Goal: Find specific page/section: Find specific page/section

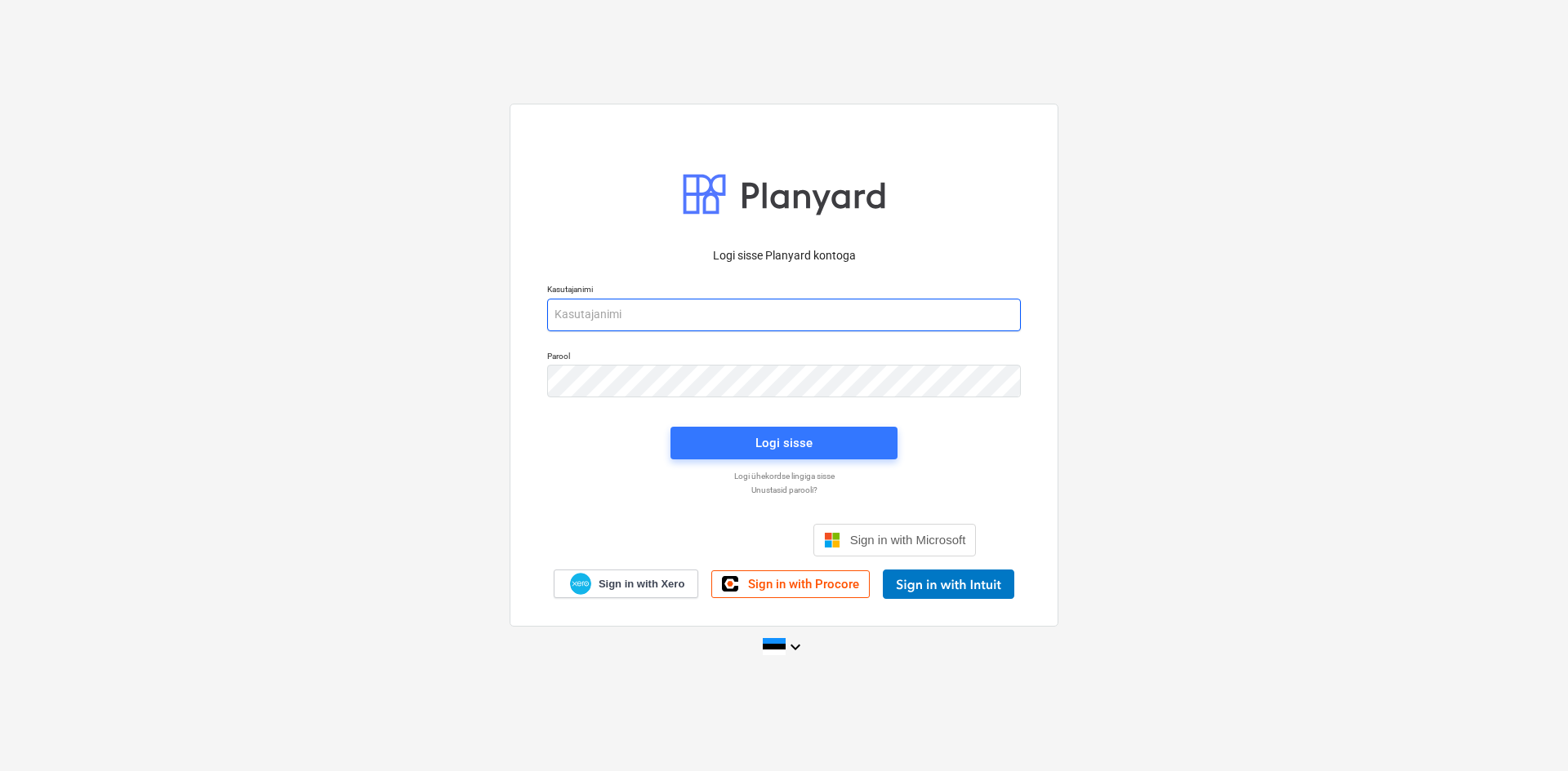
type input "[EMAIL_ADDRESS][DOMAIN_NAME]"
click at [1198, 139] on div "Logi sisse Planyard kontoga Kasutajanimi [EMAIL_ADDRESS][DOMAIN_NAME] Parool Lo…" at bounding box center [784, 386] width 1568 height 590
click at [810, 439] on div "Logi sisse" at bounding box center [784, 443] width 57 height 21
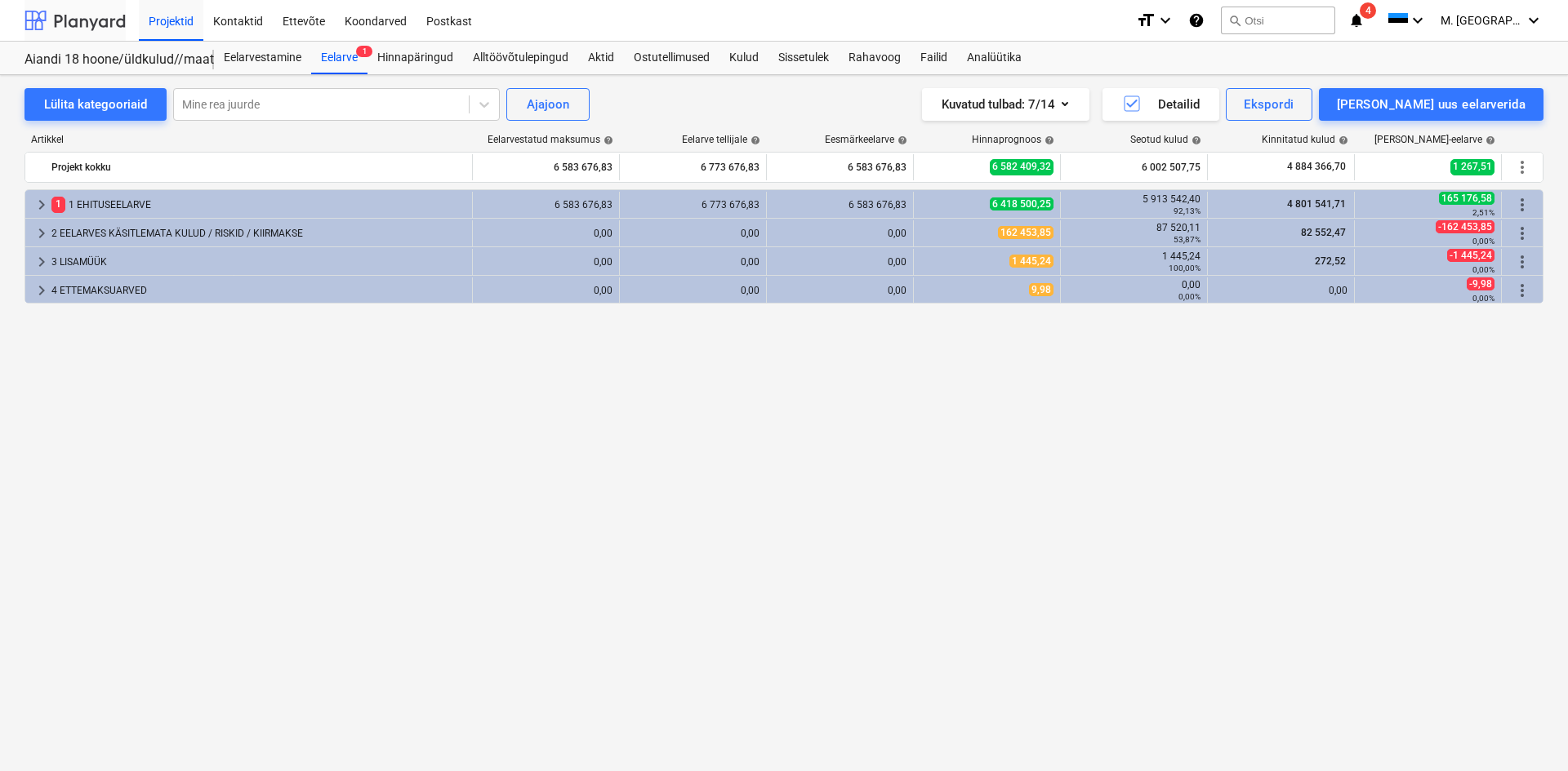
click at [98, 28] on div at bounding box center [75, 20] width 102 height 41
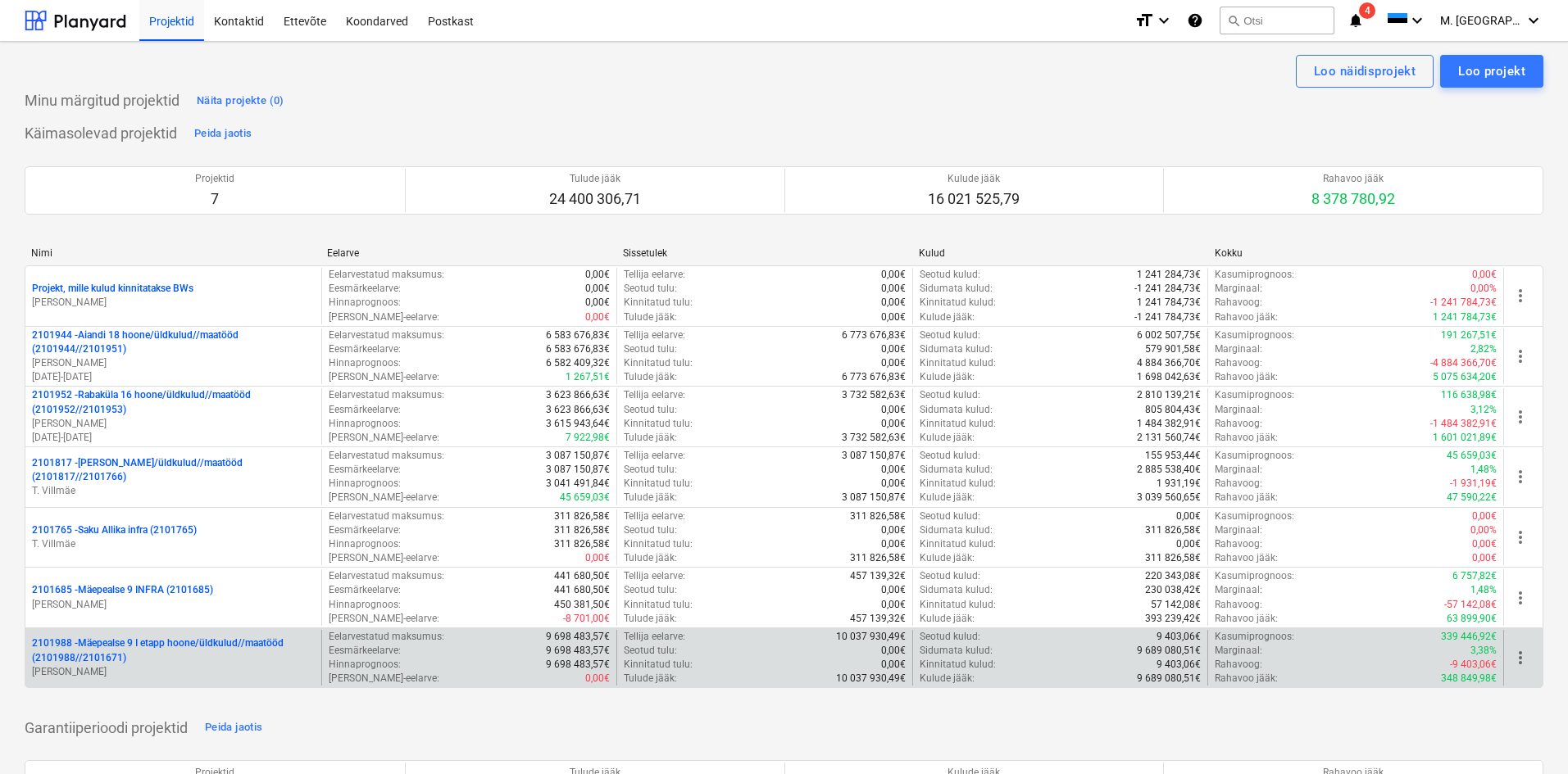
click at [168, 646] on p "2101988 - Mäepealse 9 I etapp hoone/üldkulud//maatööd (2101988//2101671)" at bounding box center [173, 650] width 283 height 28
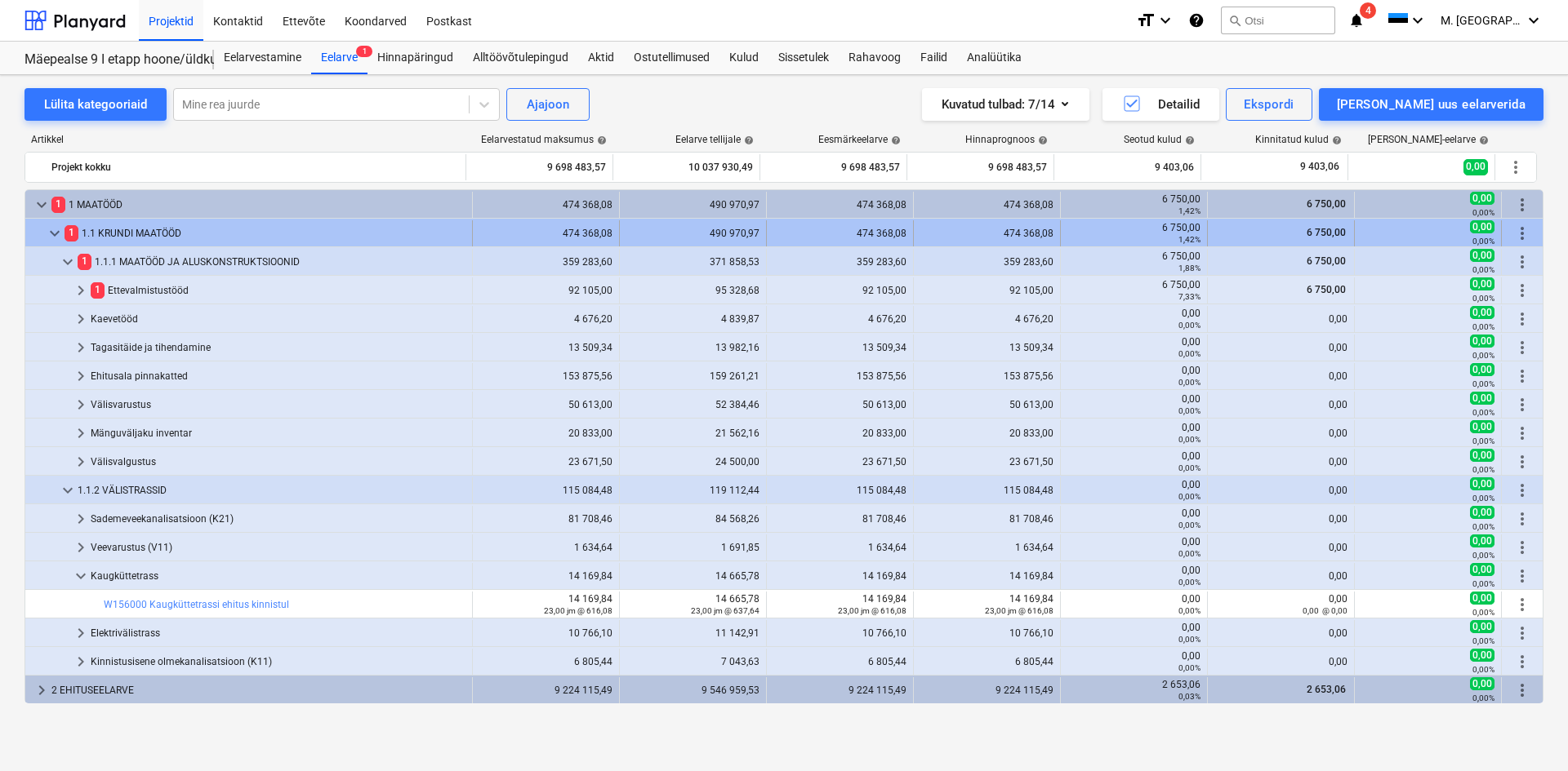
click at [49, 234] on span "keyboard_arrow_down" at bounding box center [54, 233] width 19 height 19
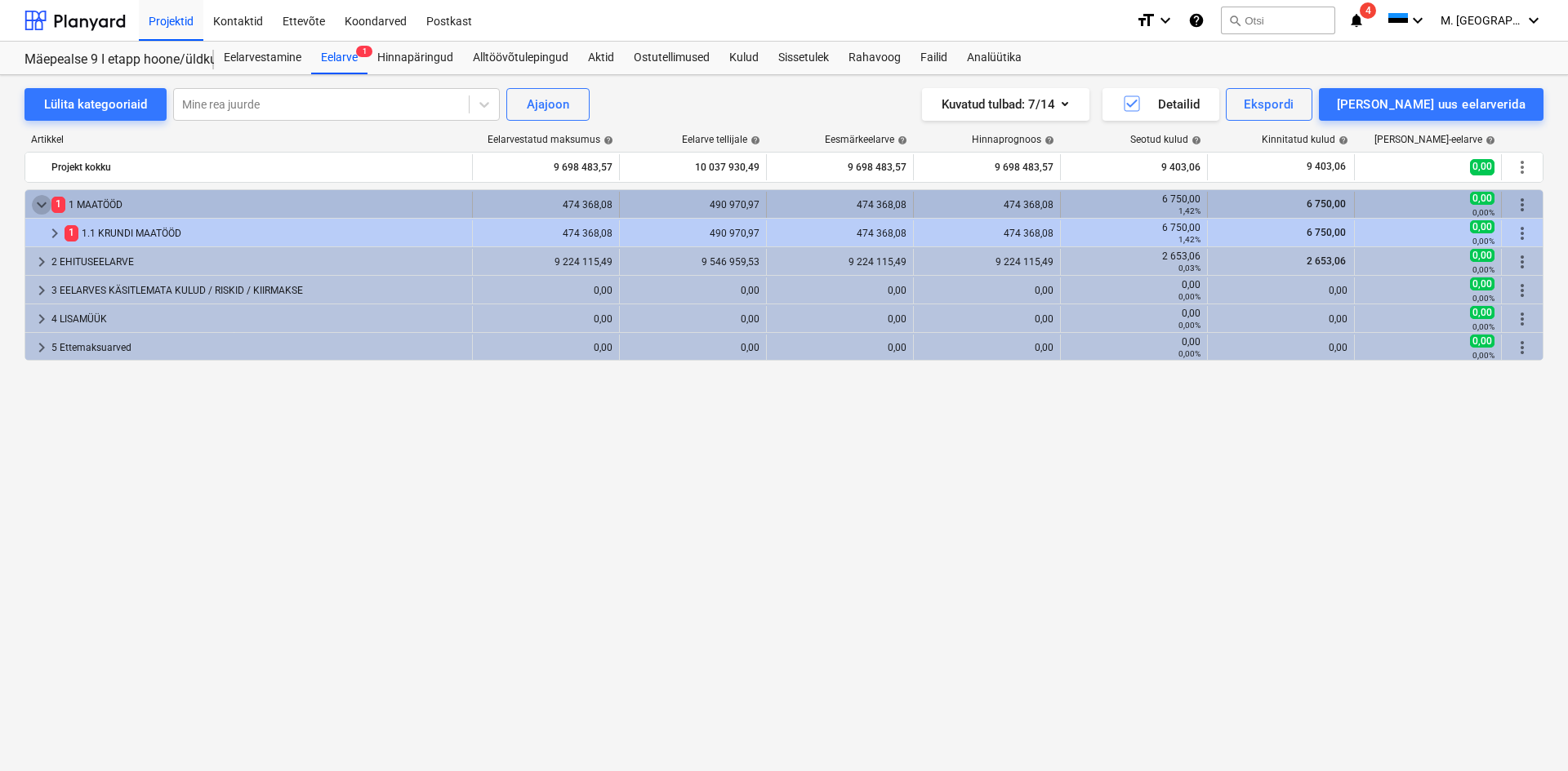
click at [35, 201] on span "keyboard_arrow_down" at bounding box center [41, 204] width 19 height 19
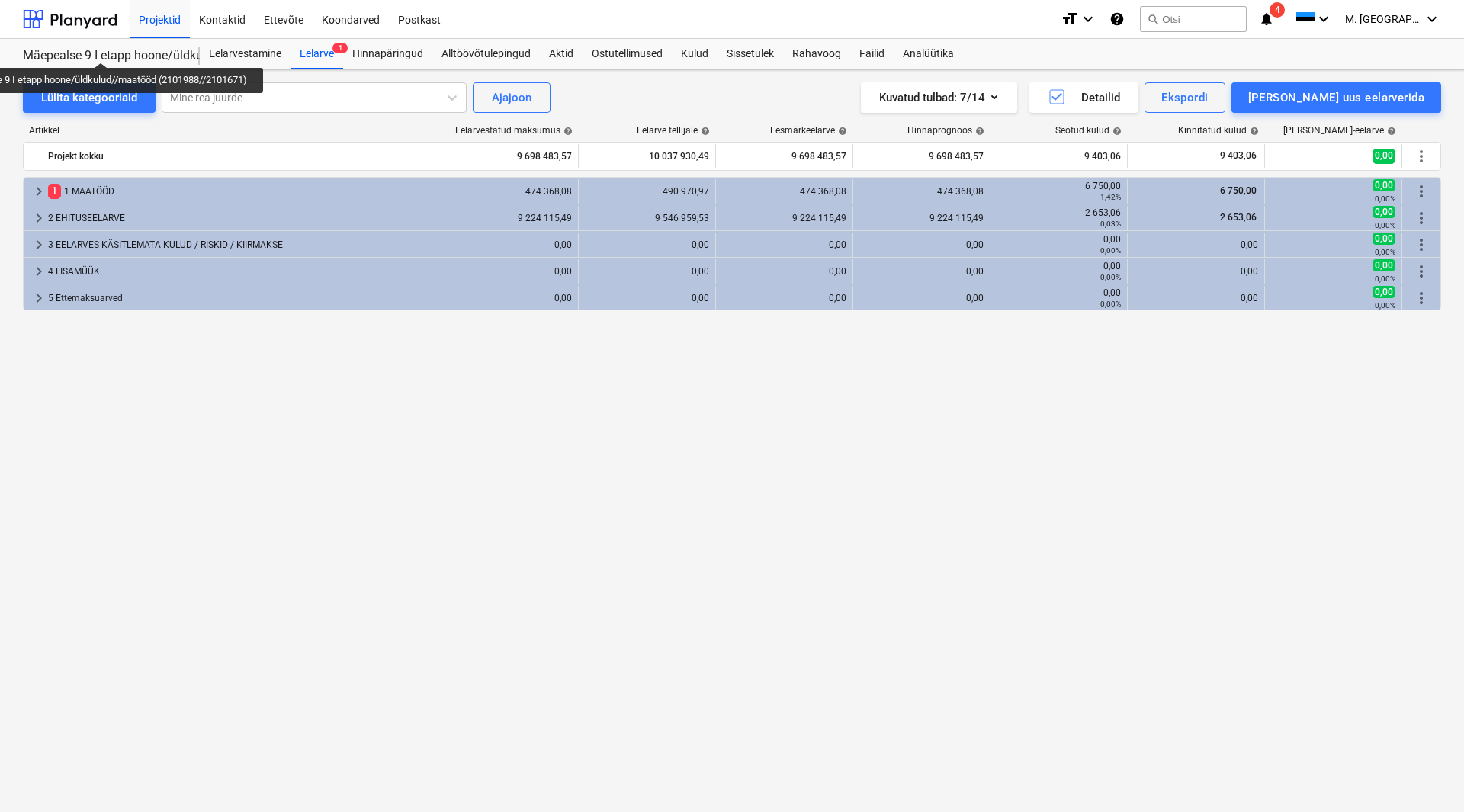
click at [964, 382] on div "keyboard_arrow_right 1 1 MAATÖÖD 474 368,08 490 970,97 474 368,08 474 368,08 6 …" at bounding box center [732, 462] width 1418 height 572
